Goal: Find specific page/section: Find specific page/section

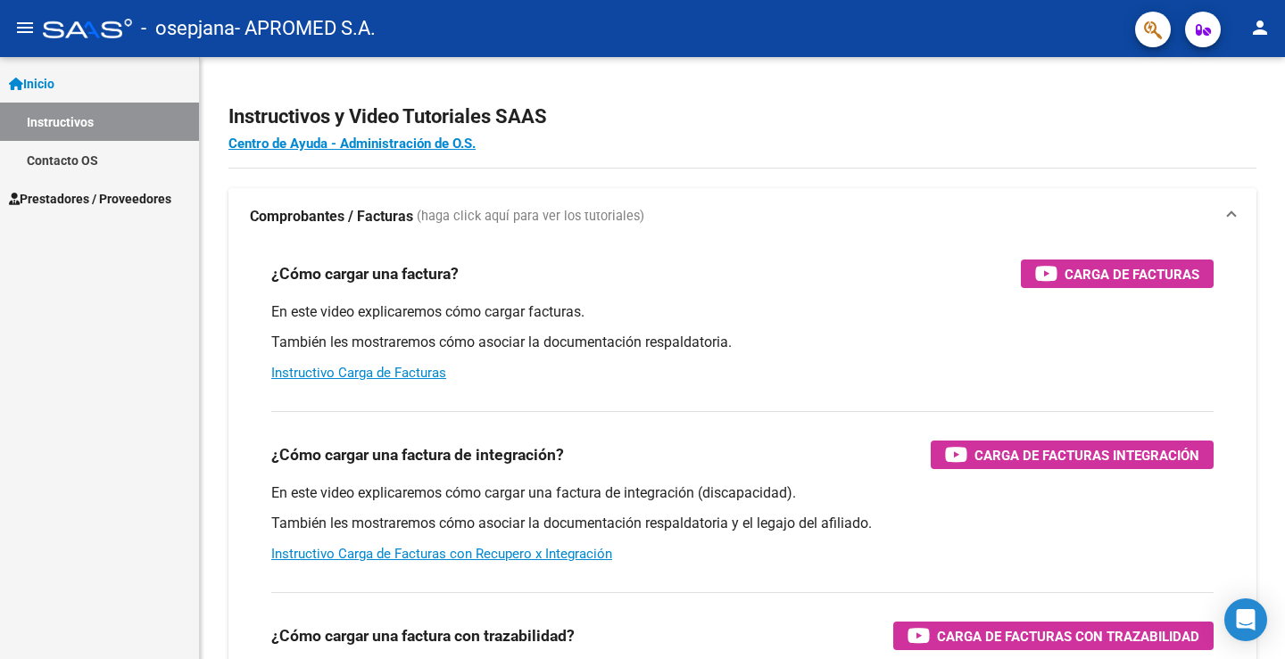
scroll to position [2330, 0]
click at [76, 202] on span "Prestadores / Proveedores" at bounding box center [90, 199] width 162 height 20
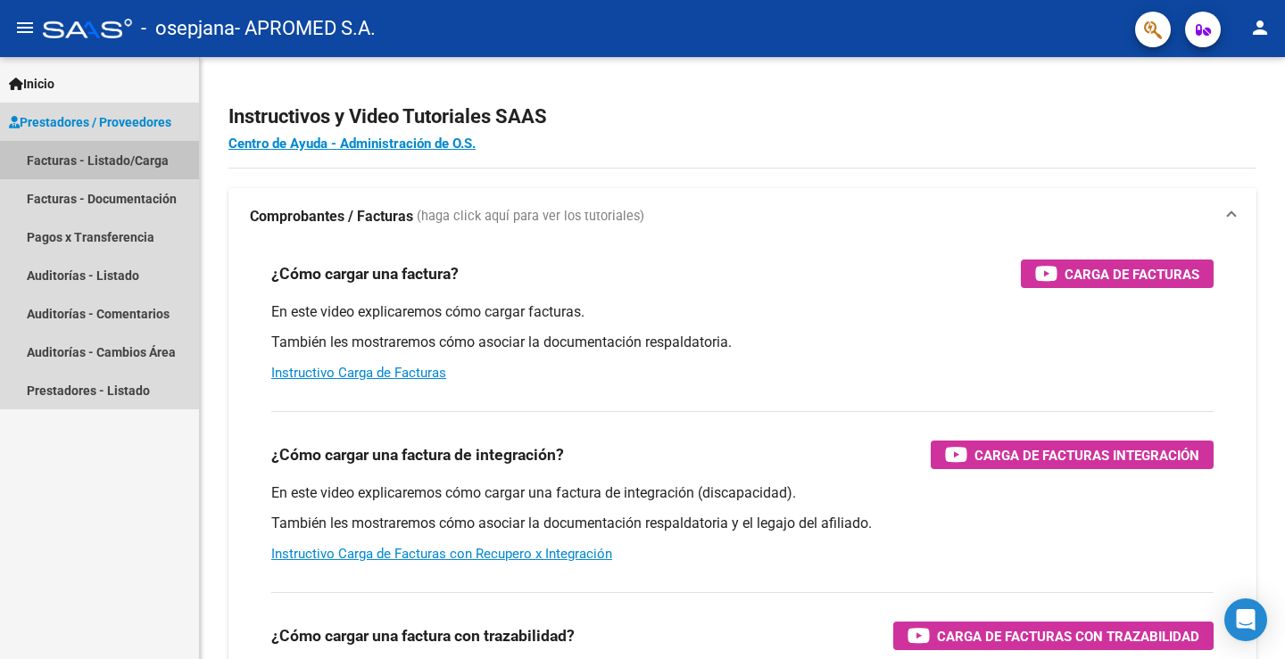
click at [59, 162] on link "Facturas - Listado/Carga" at bounding box center [99, 160] width 199 height 38
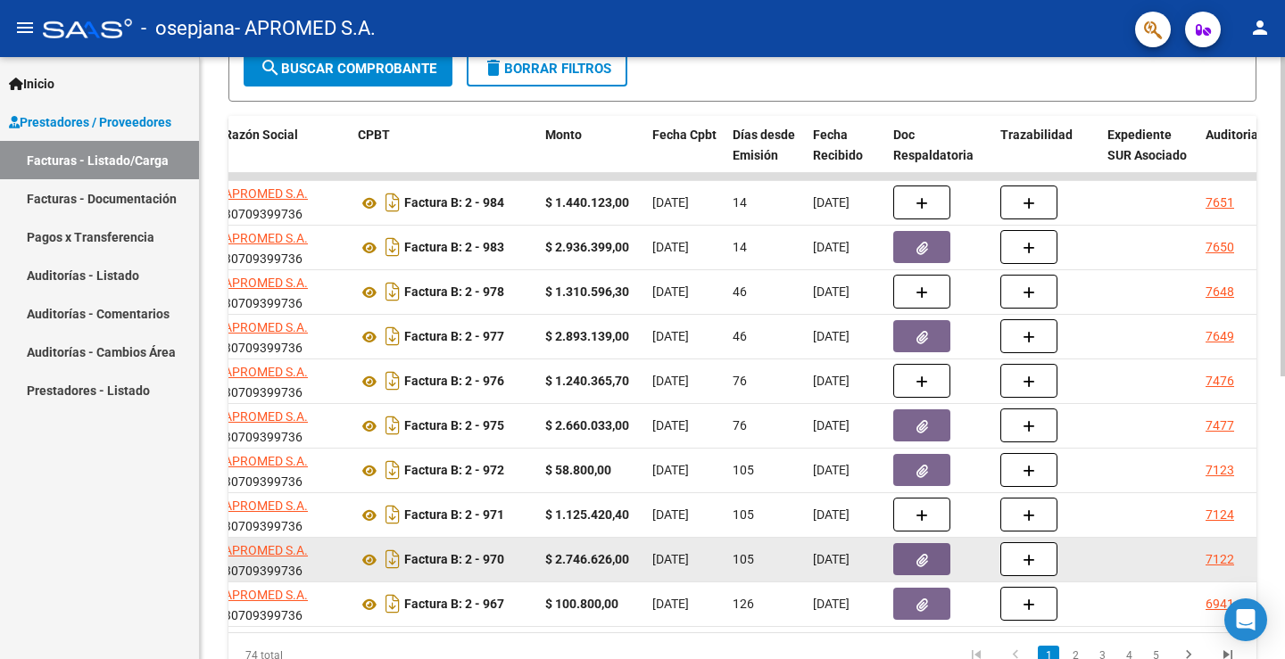
scroll to position [0, 520]
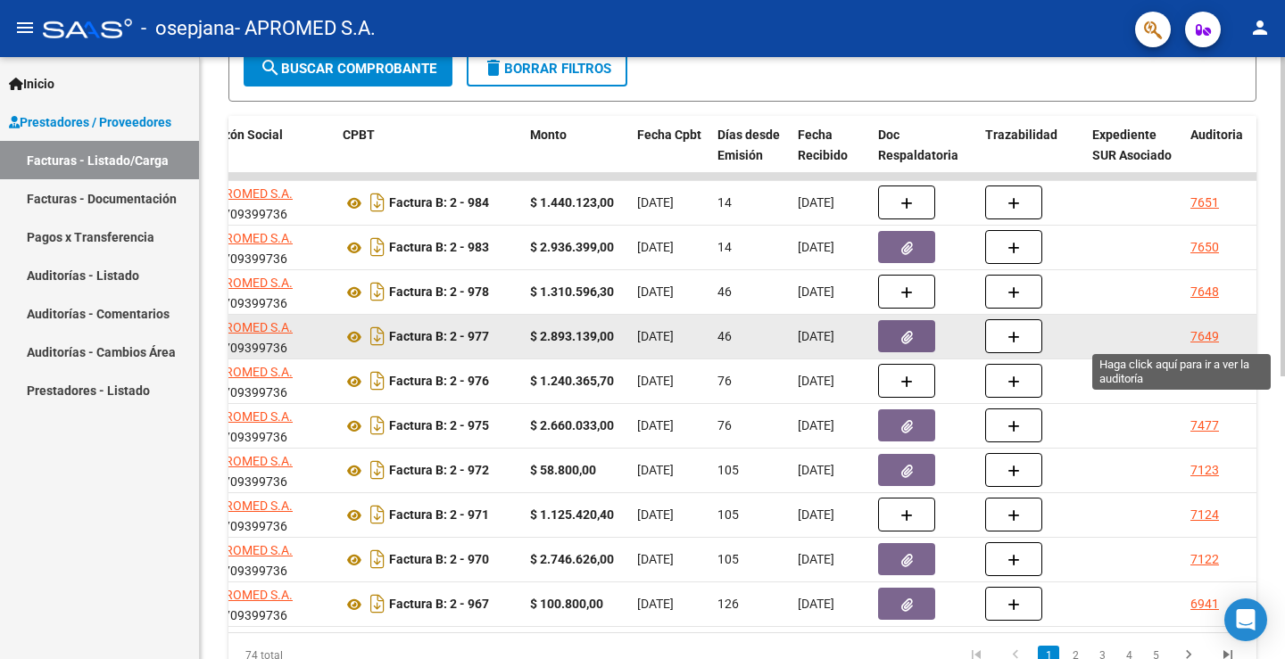
click at [1199, 339] on div "7649" at bounding box center [1204, 337] width 29 height 21
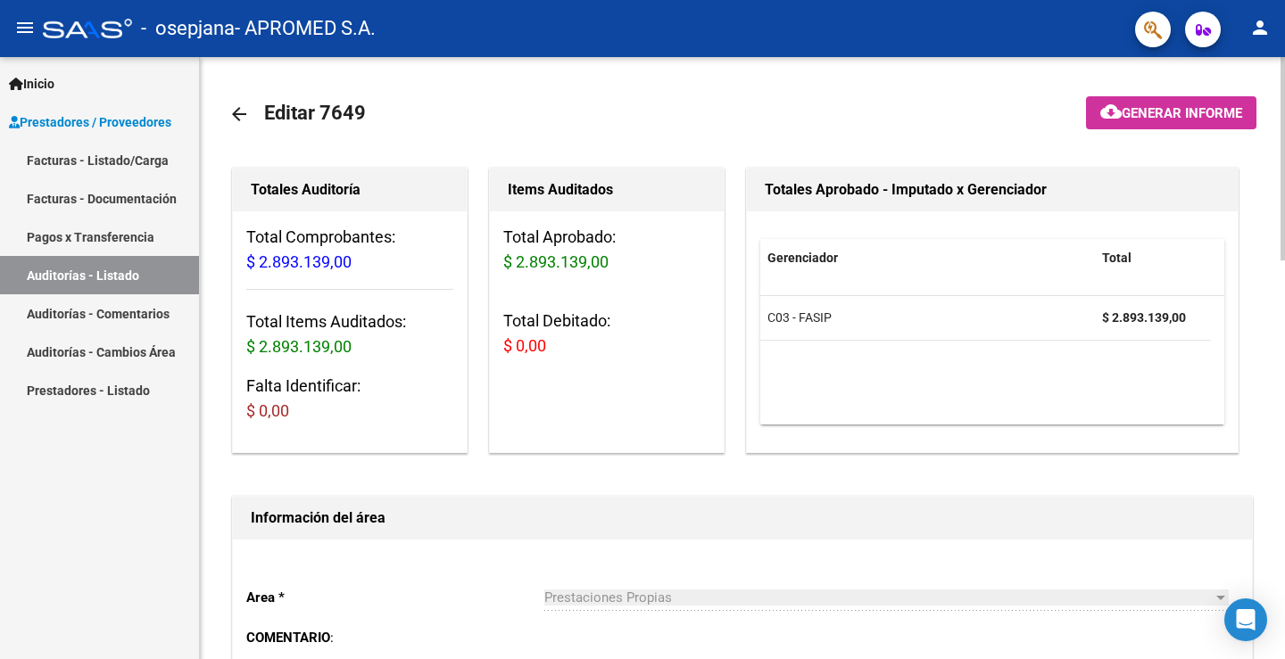
click at [229, 110] on mat-icon "arrow_back" at bounding box center [238, 113] width 21 height 21
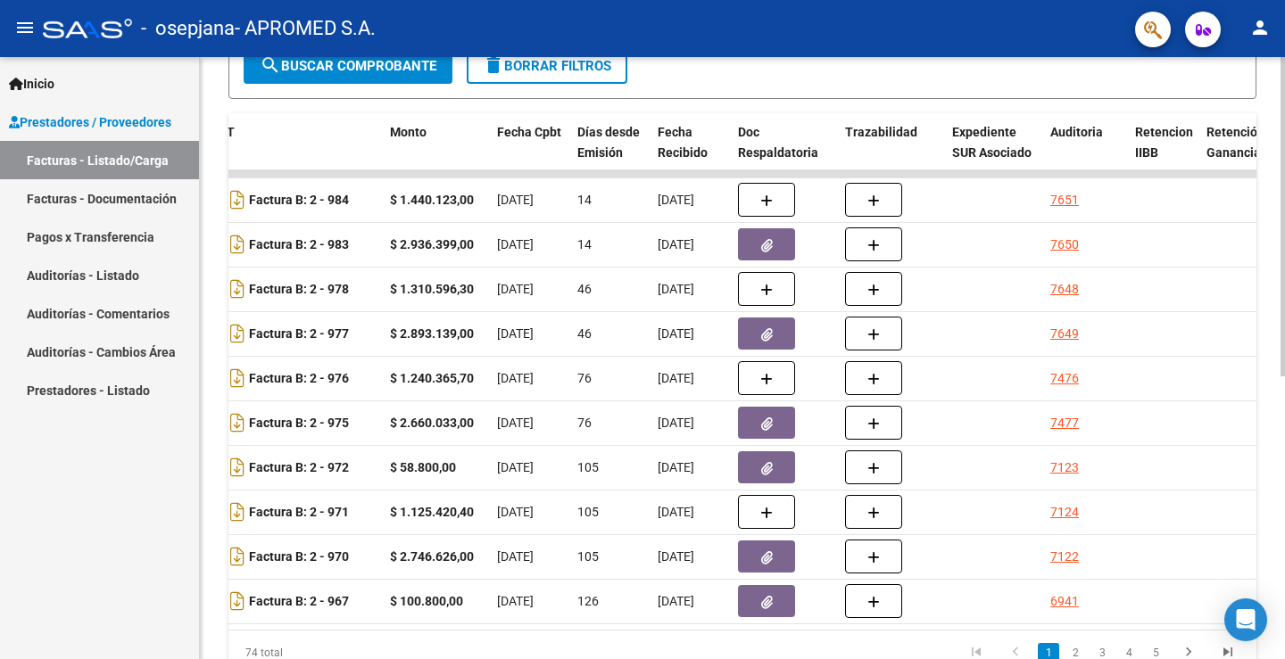
scroll to position [0, 641]
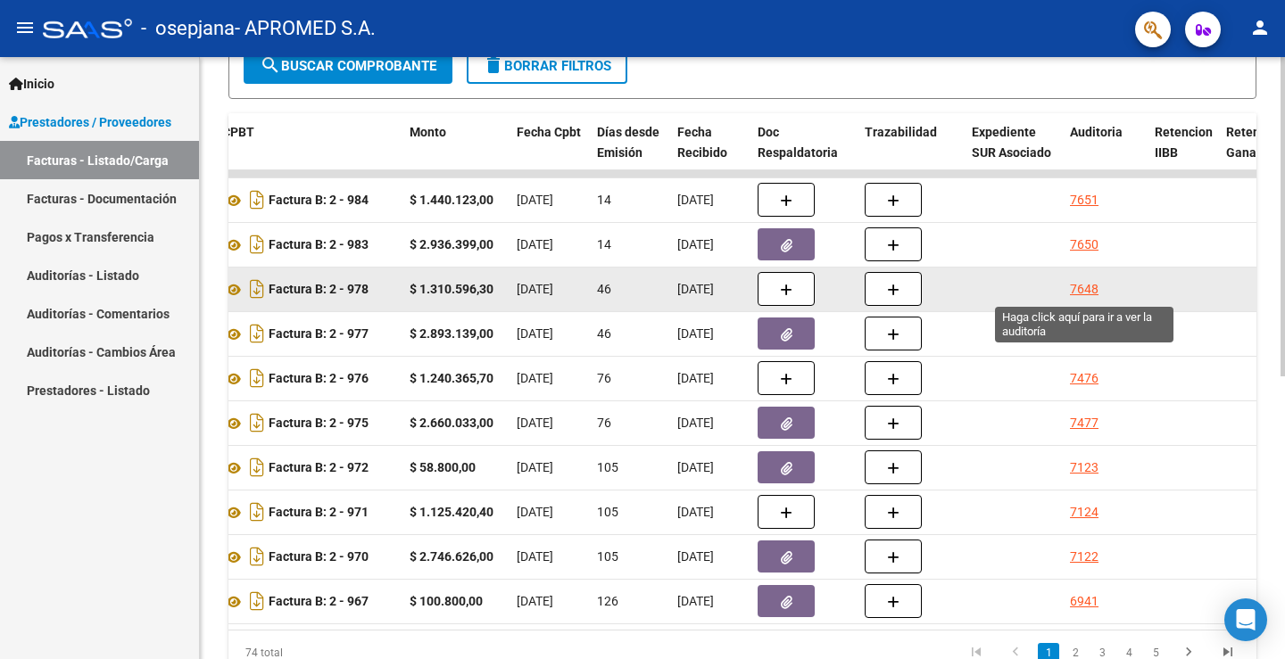
click at [1088, 293] on div "7648" at bounding box center [1084, 289] width 29 height 21
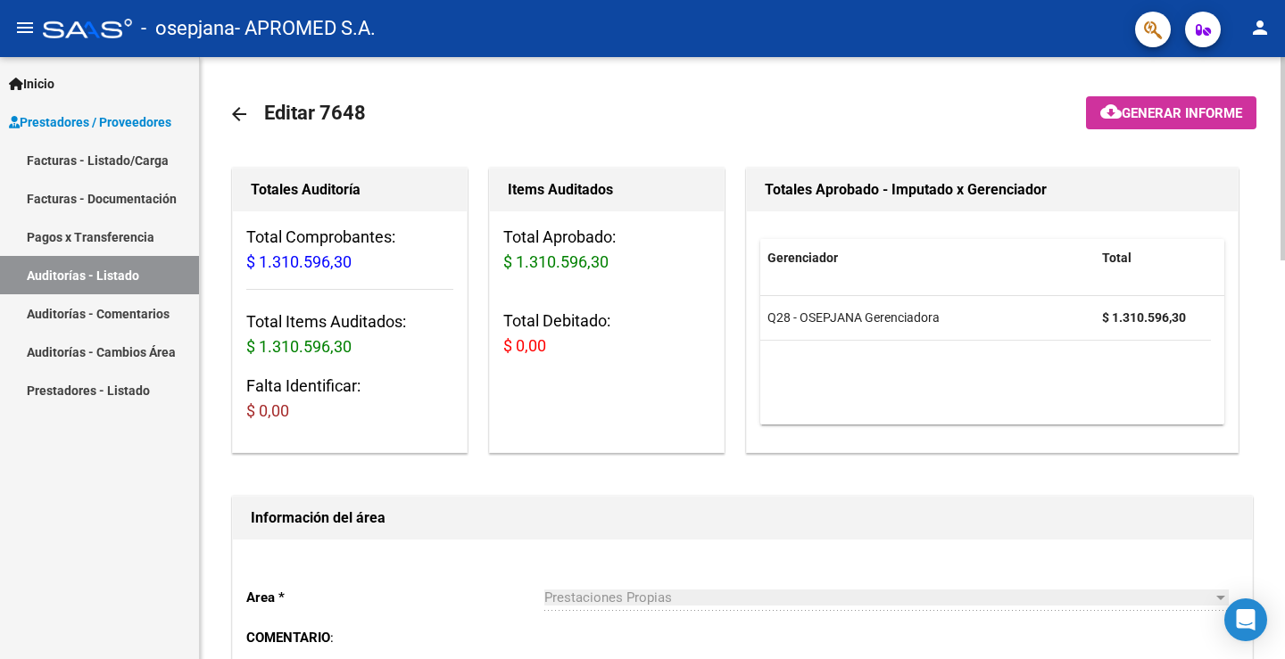
click at [236, 113] on mat-icon "arrow_back" at bounding box center [238, 113] width 21 height 21
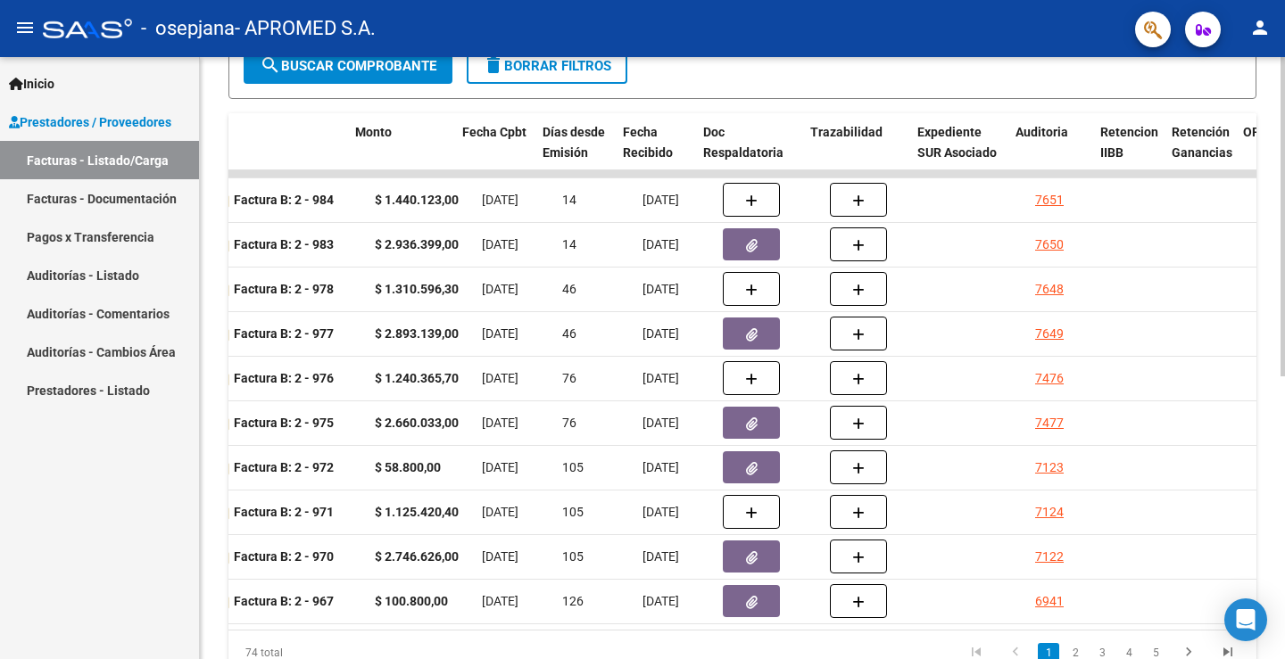
scroll to position [0, 707]
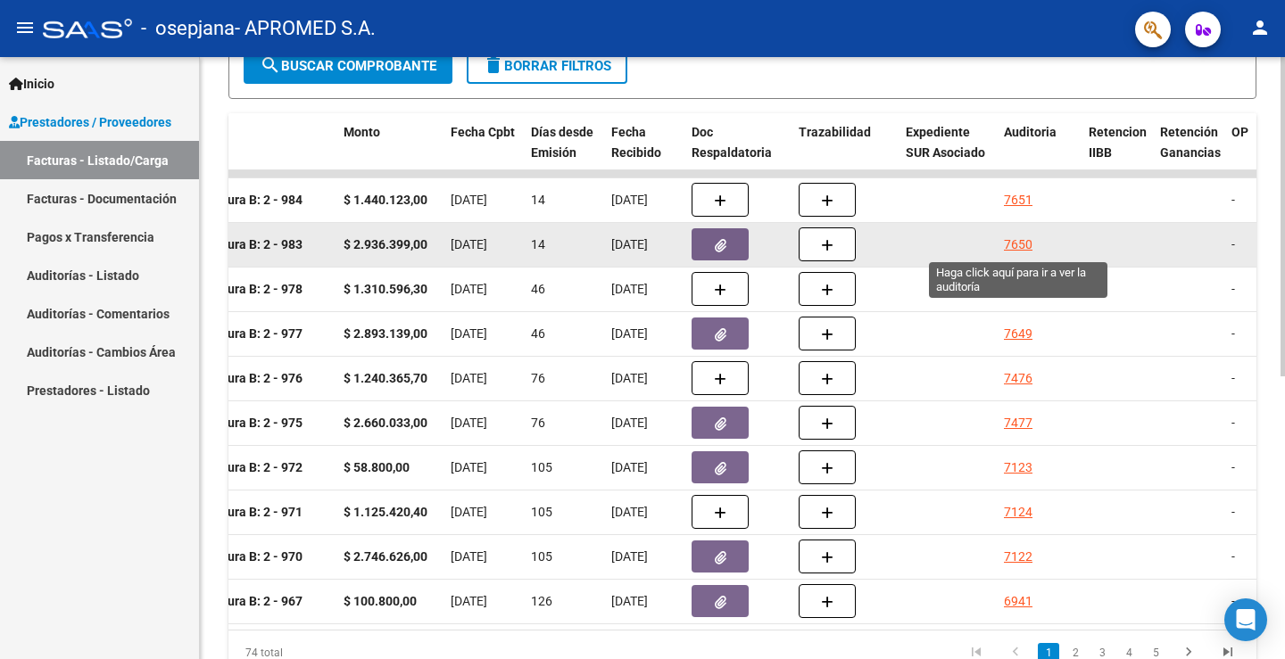
click at [1022, 239] on div "7650" at bounding box center [1018, 245] width 29 height 21
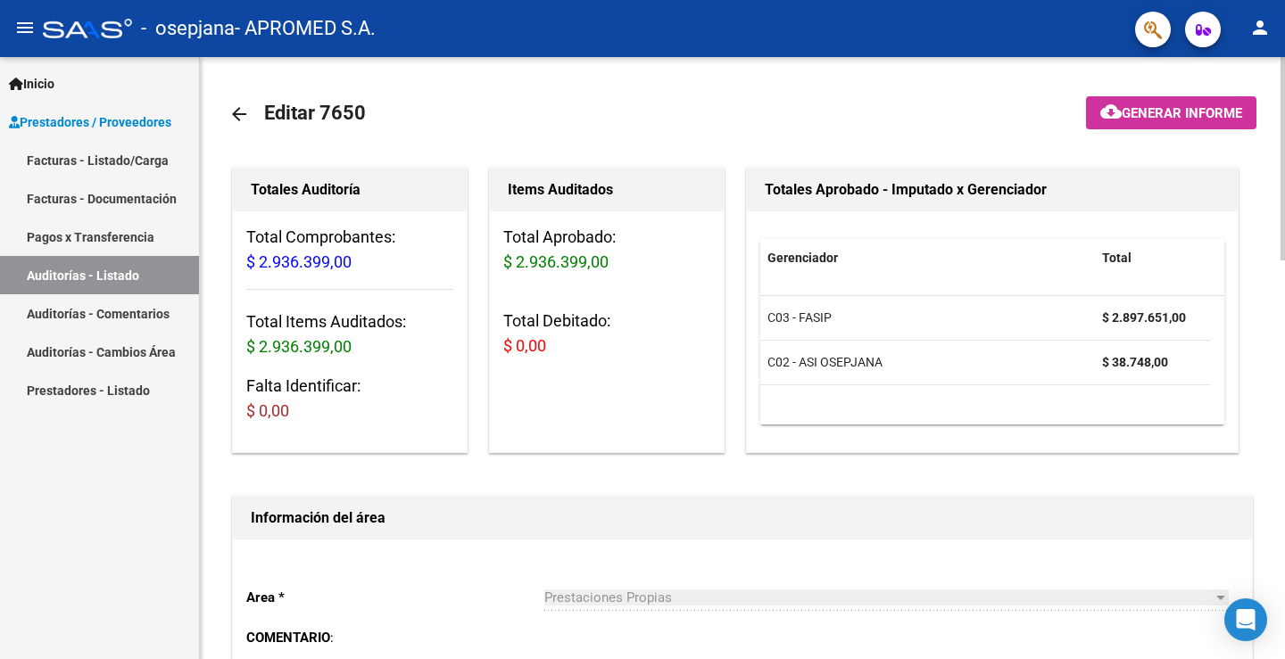
click at [236, 110] on mat-icon "arrow_back" at bounding box center [238, 113] width 21 height 21
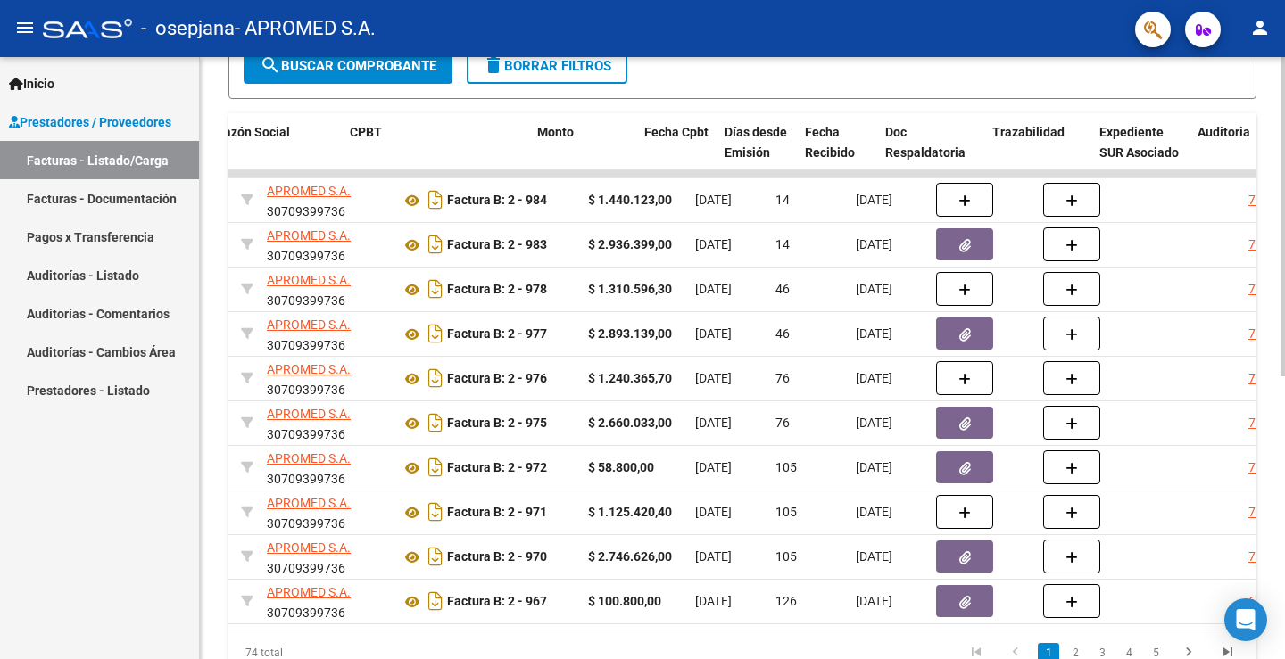
scroll to position [0, 621]
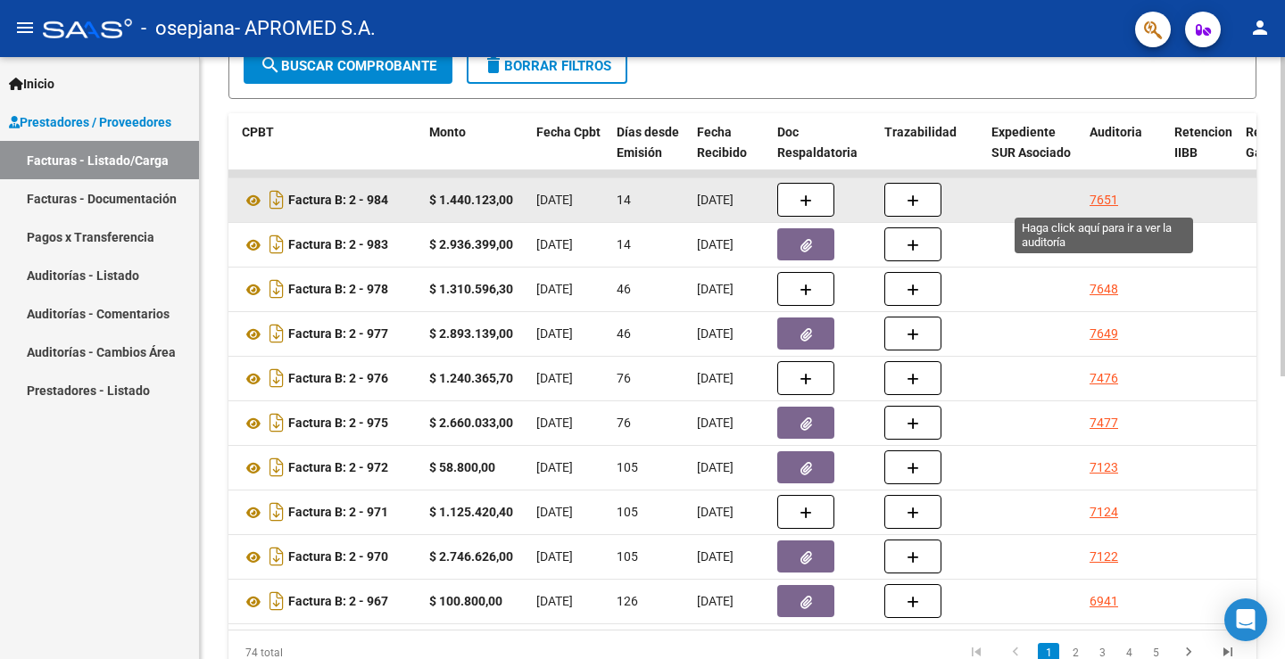
click at [1096, 200] on div "7651" at bounding box center [1103, 200] width 29 height 21
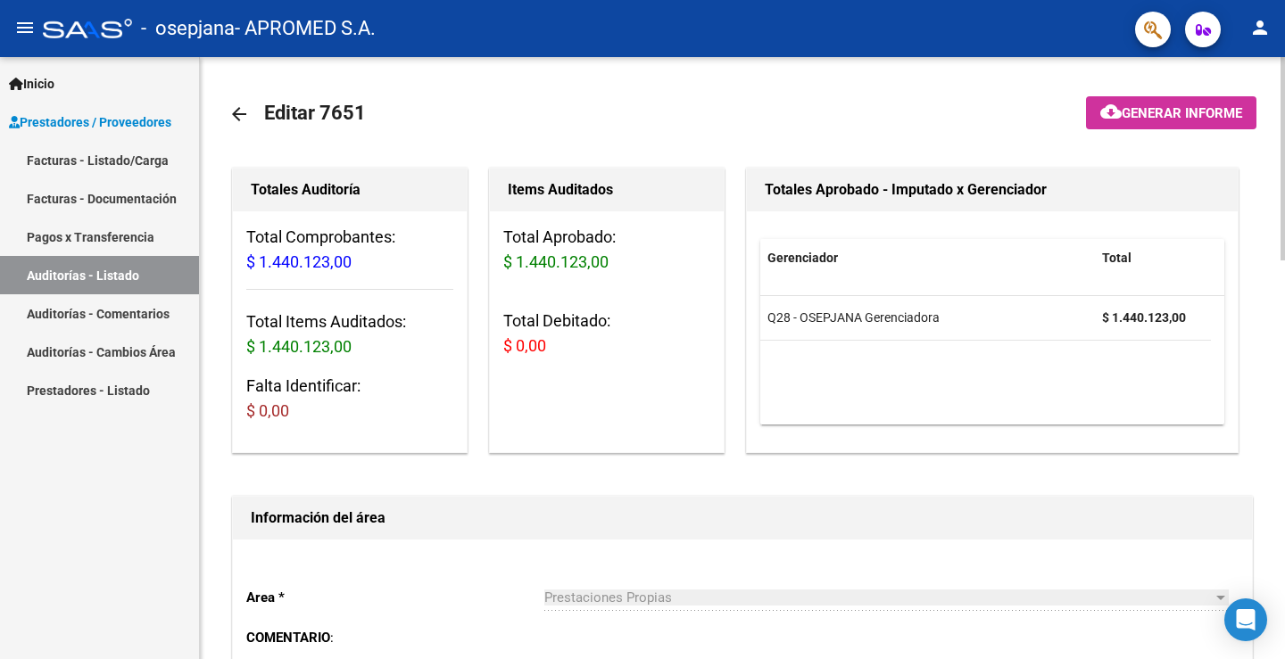
click at [236, 115] on mat-icon "arrow_back" at bounding box center [238, 113] width 21 height 21
